Goal: Task Accomplishment & Management: Manage account settings

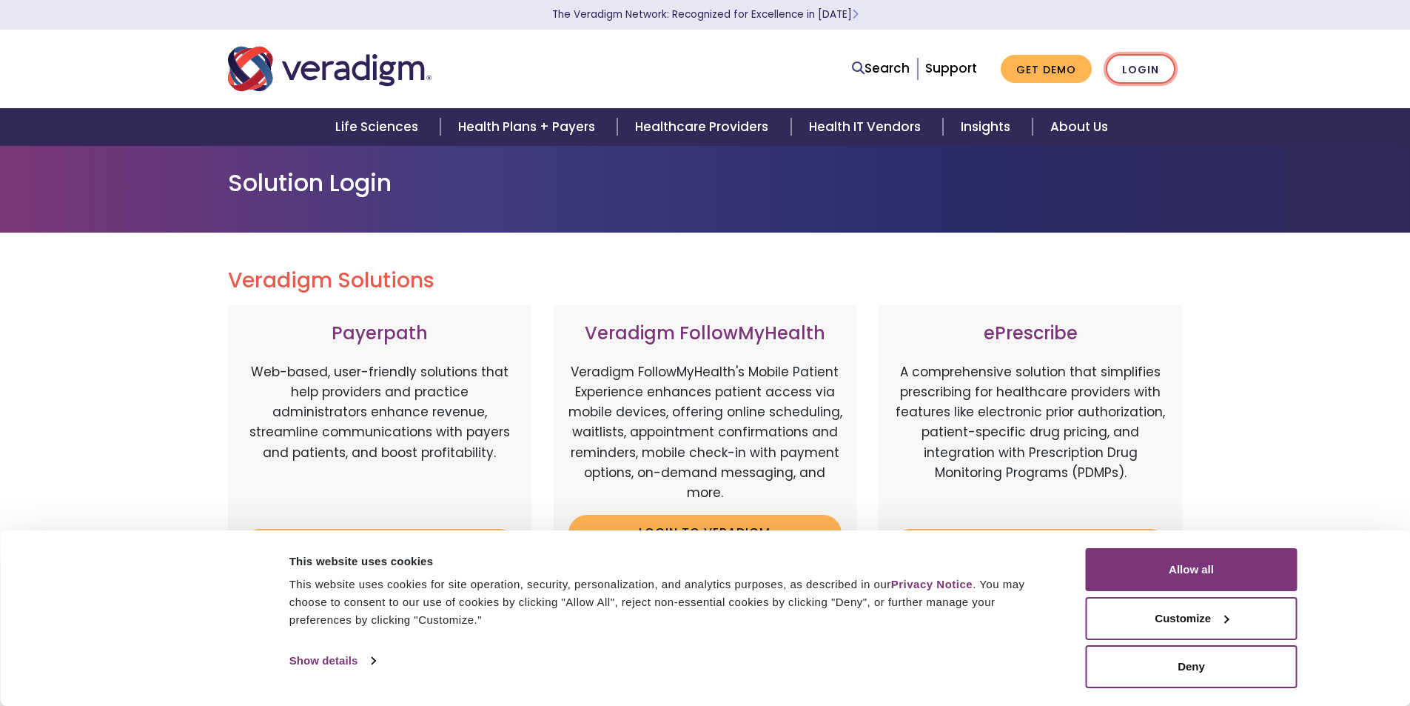
click at [1140, 69] on link "Login" at bounding box center [1141, 69] width 70 height 30
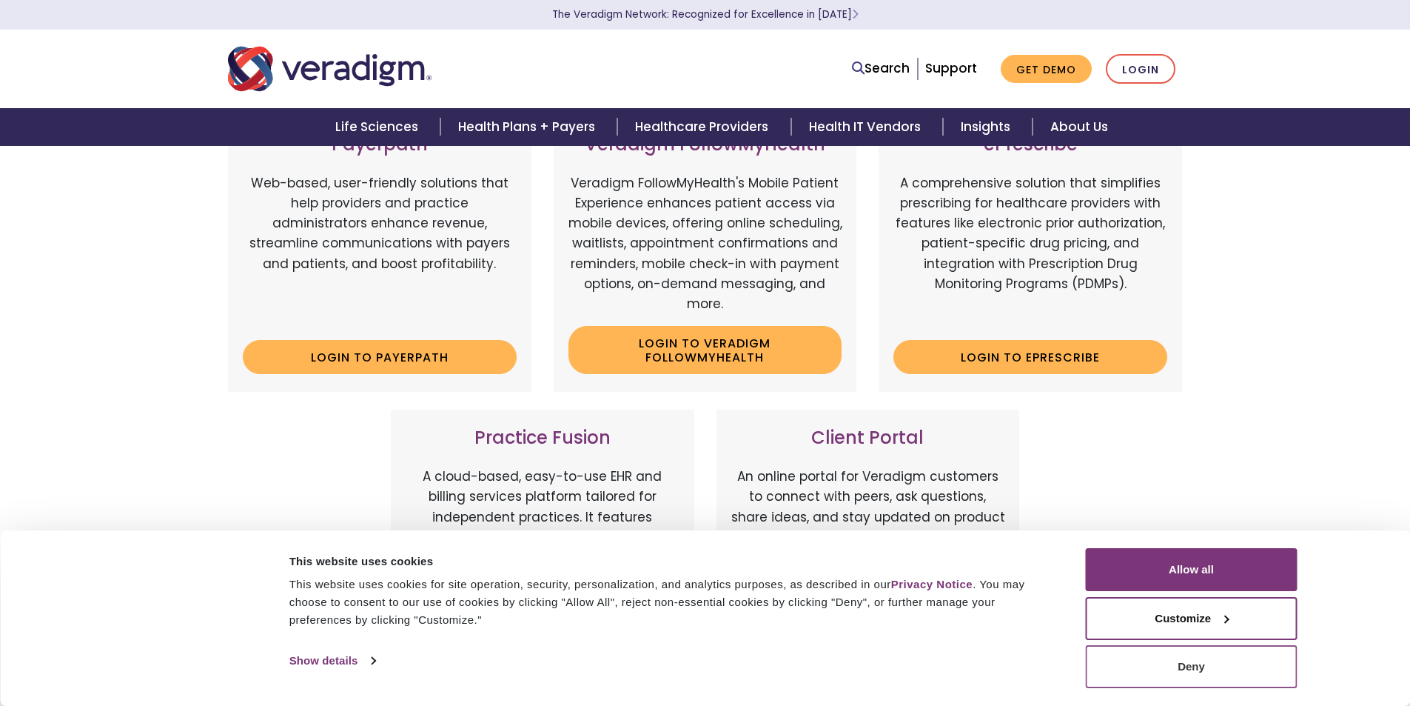
scroll to position [222, 0]
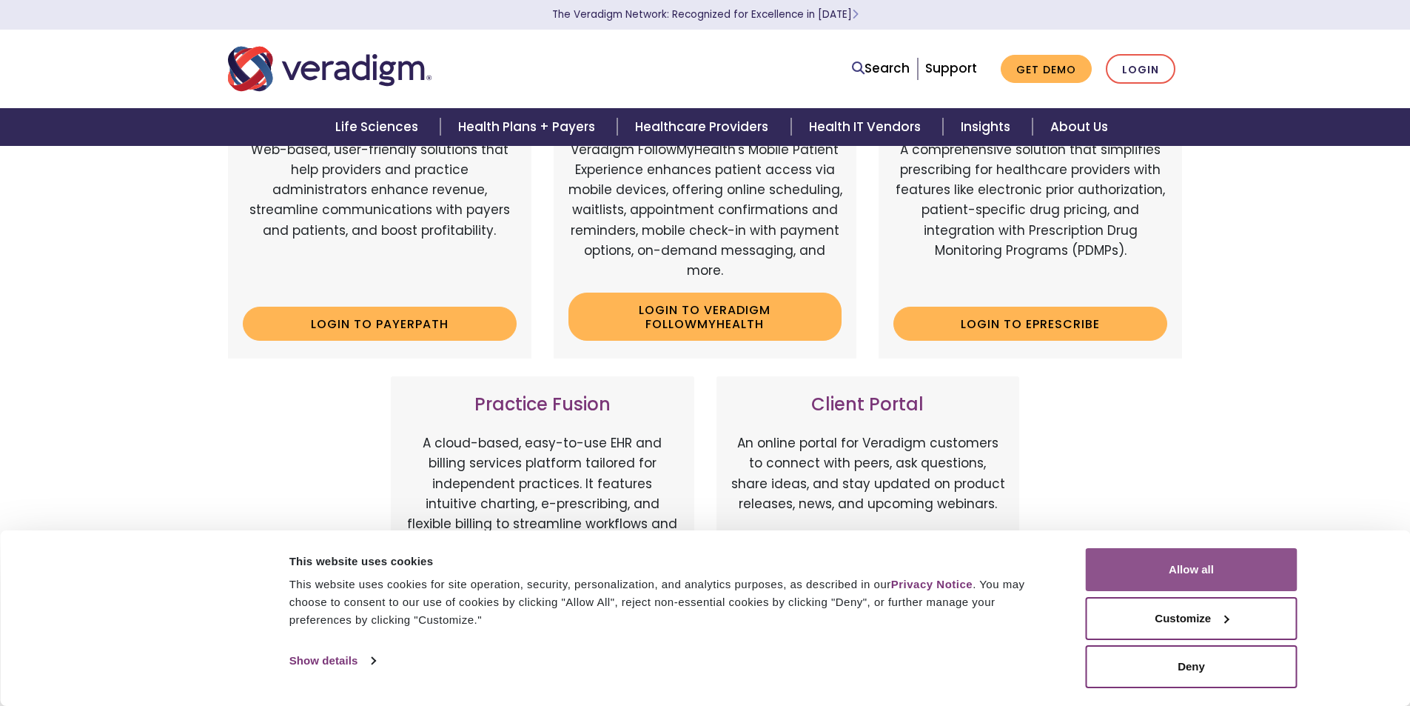
click at [1223, 580] on button "Allow all" at bounding box center [1192, 569] width 212 height 43
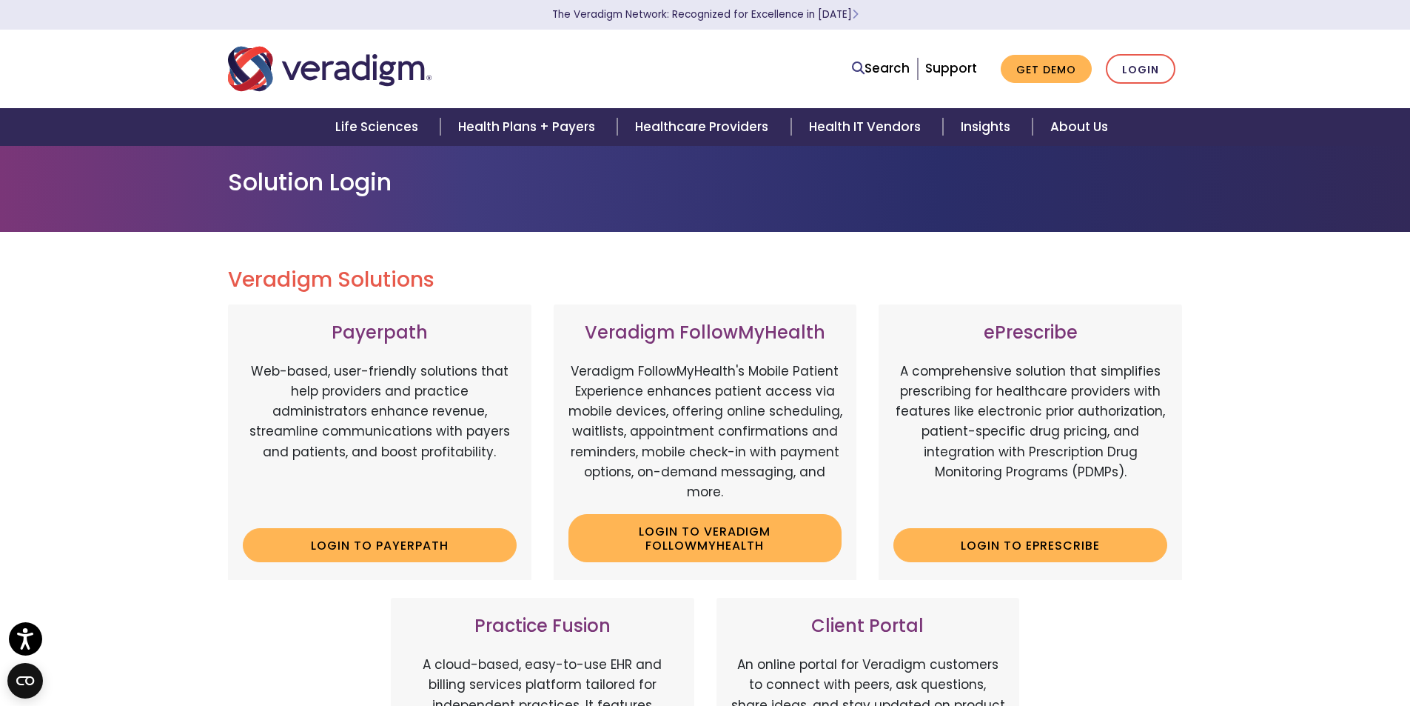
scroll to position [0, 0]
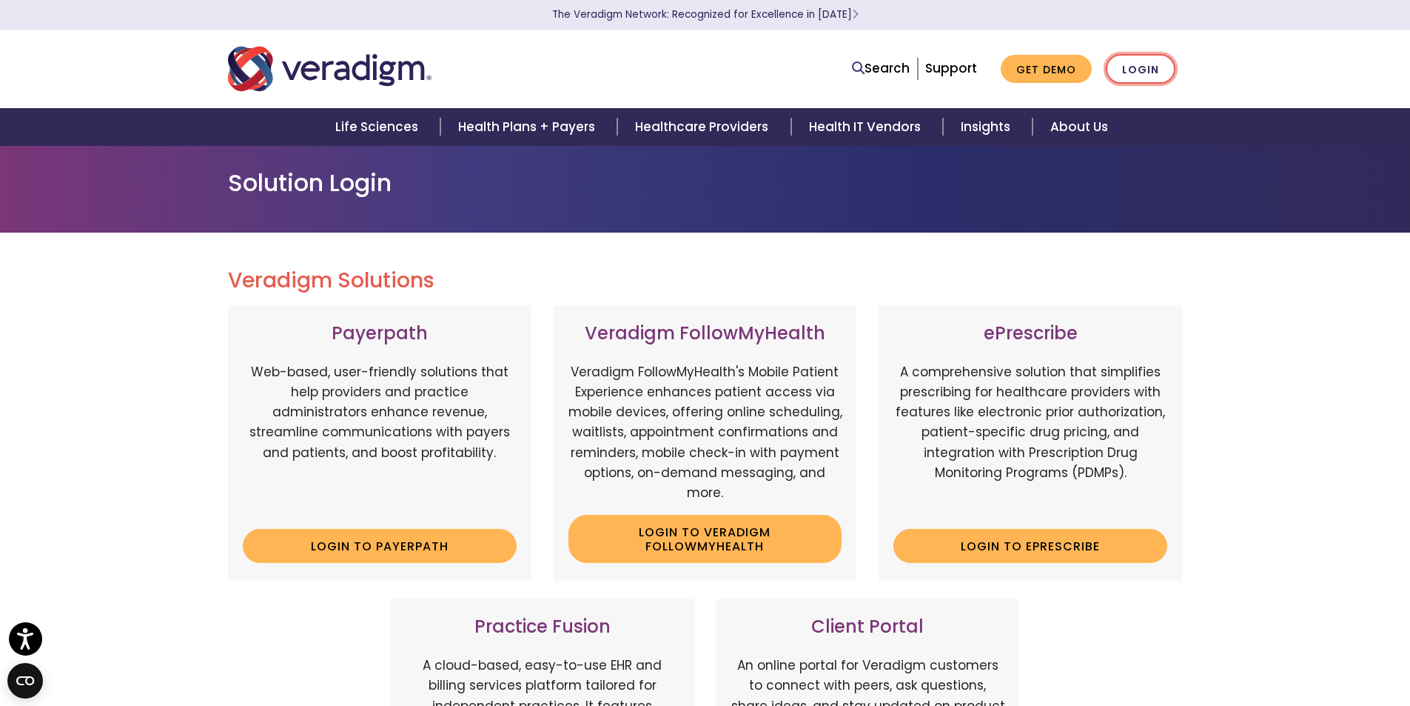
click at [1136, 66] on link "Login" at bounding box center [1141, 69] width 70 height 30
